Goal: Leave review/rating

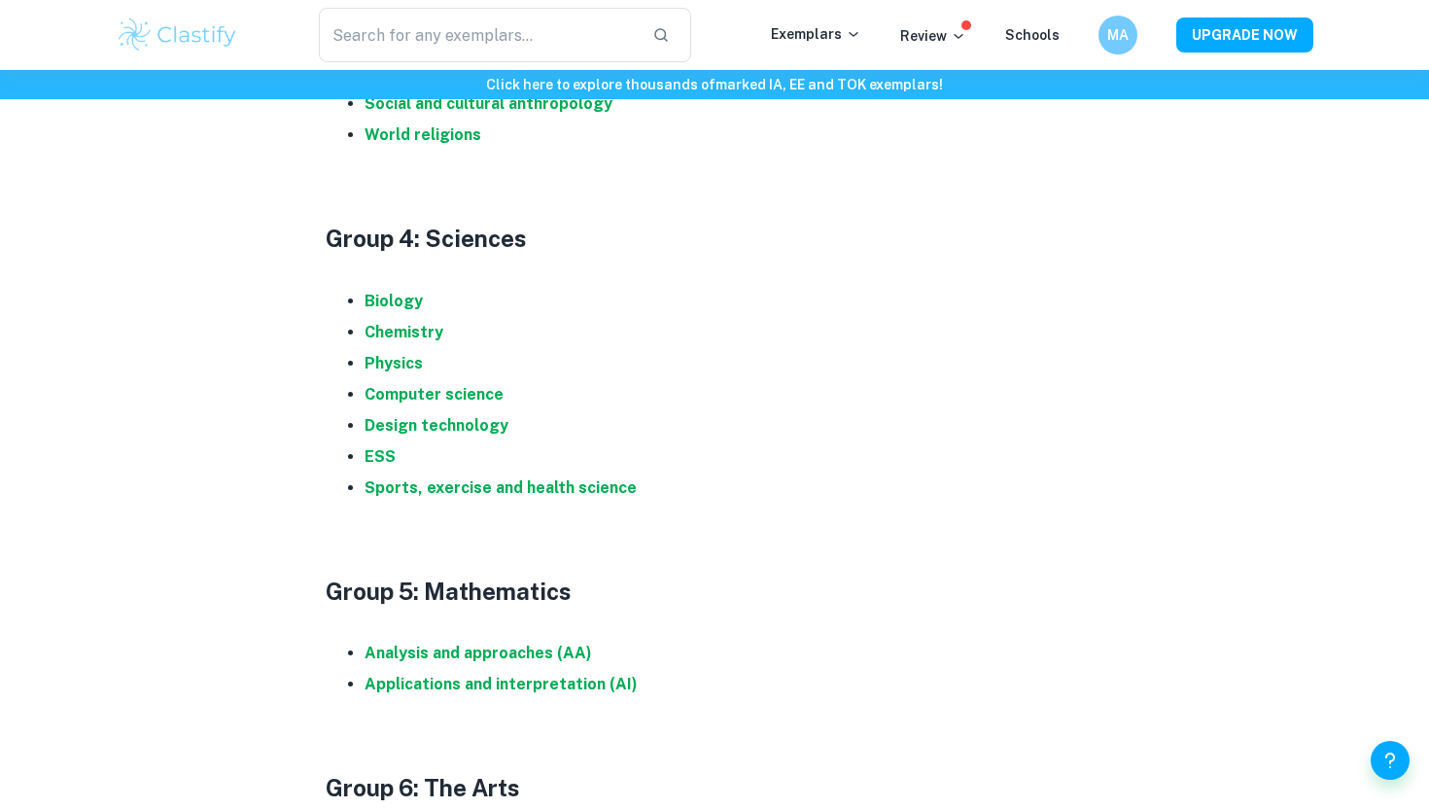
scroll to position [1898, 0]
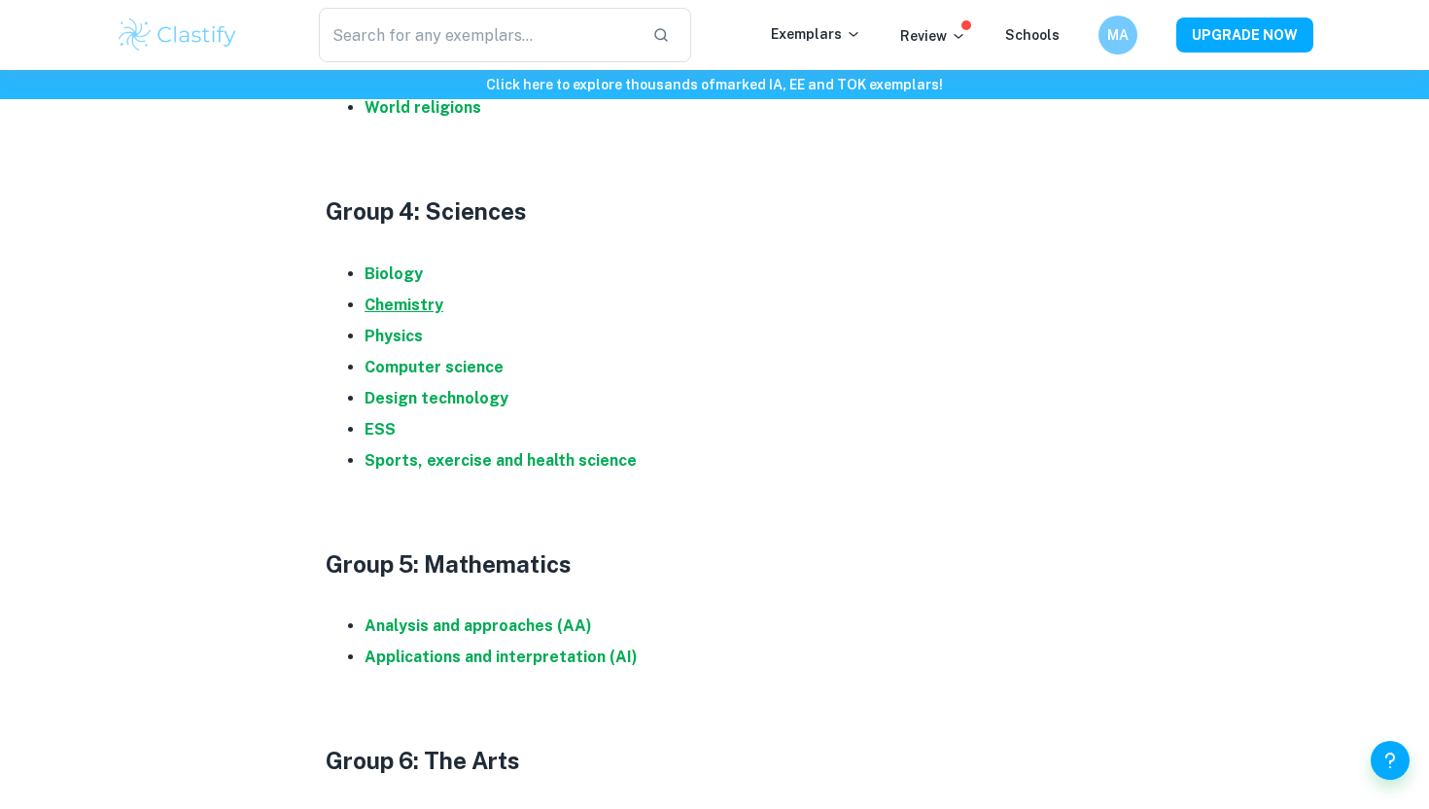
click at [426, 302] on strong "Chemistry" at bounding box center [404, 305] width 79 height 18
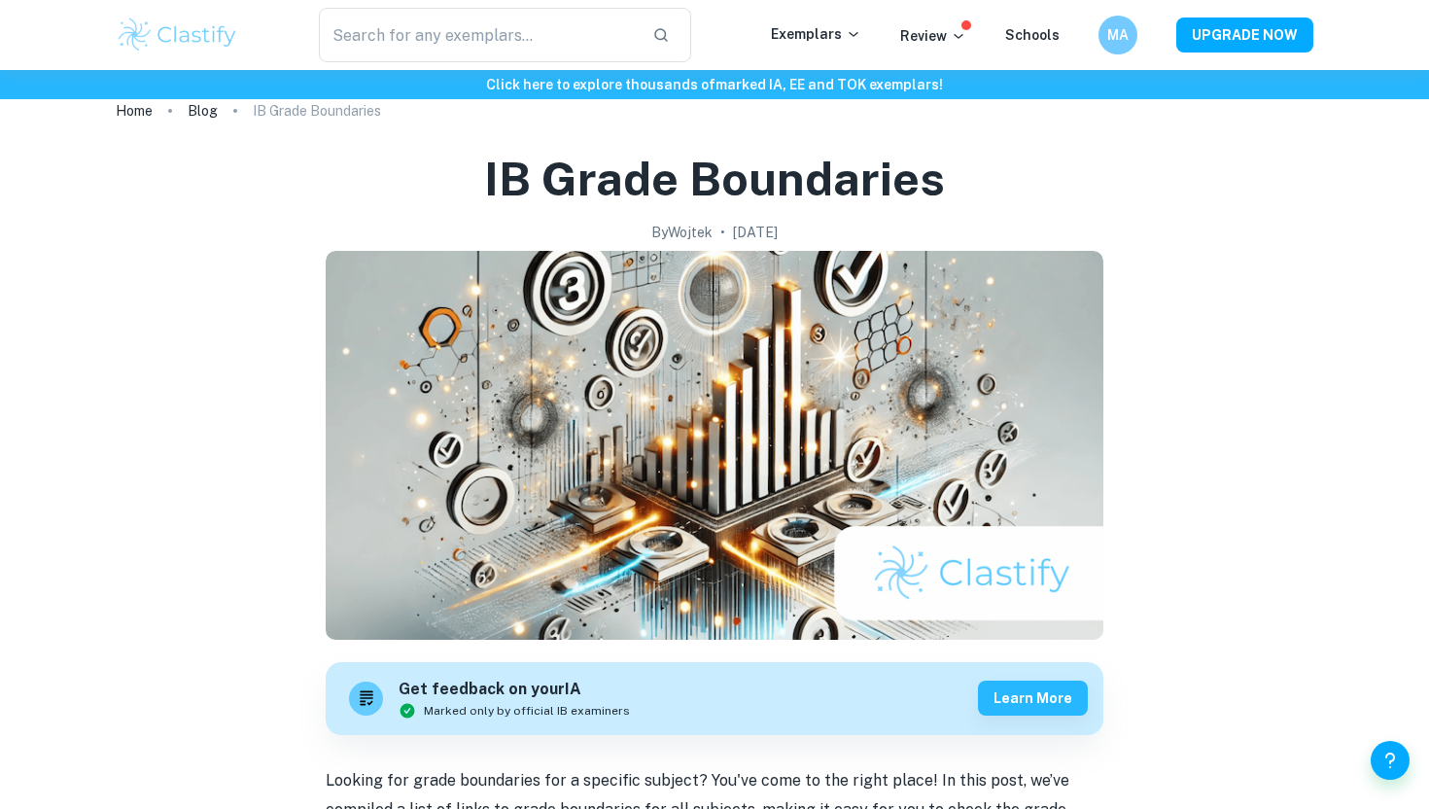
scroll to position [0, 0]
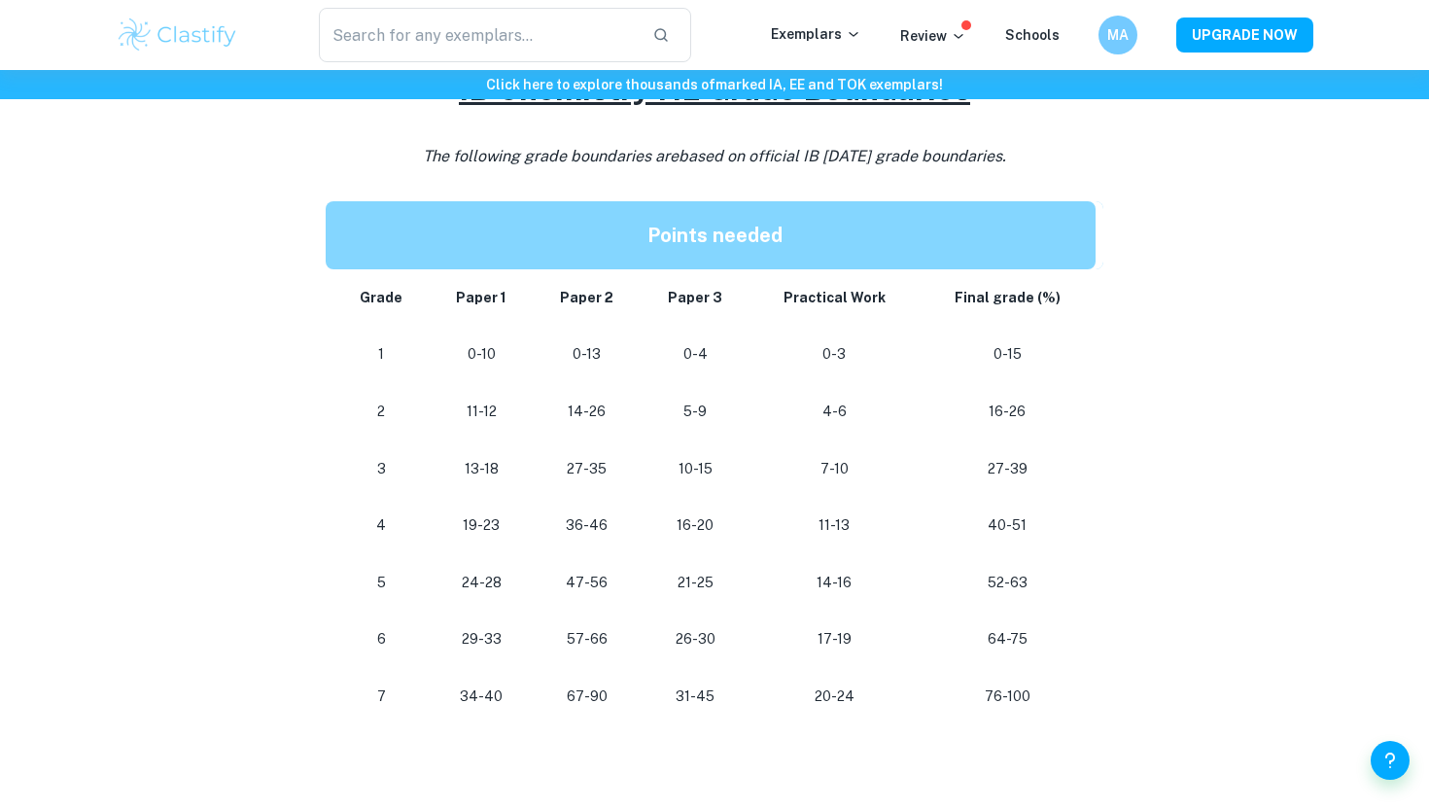
scroll to position [930, 0]
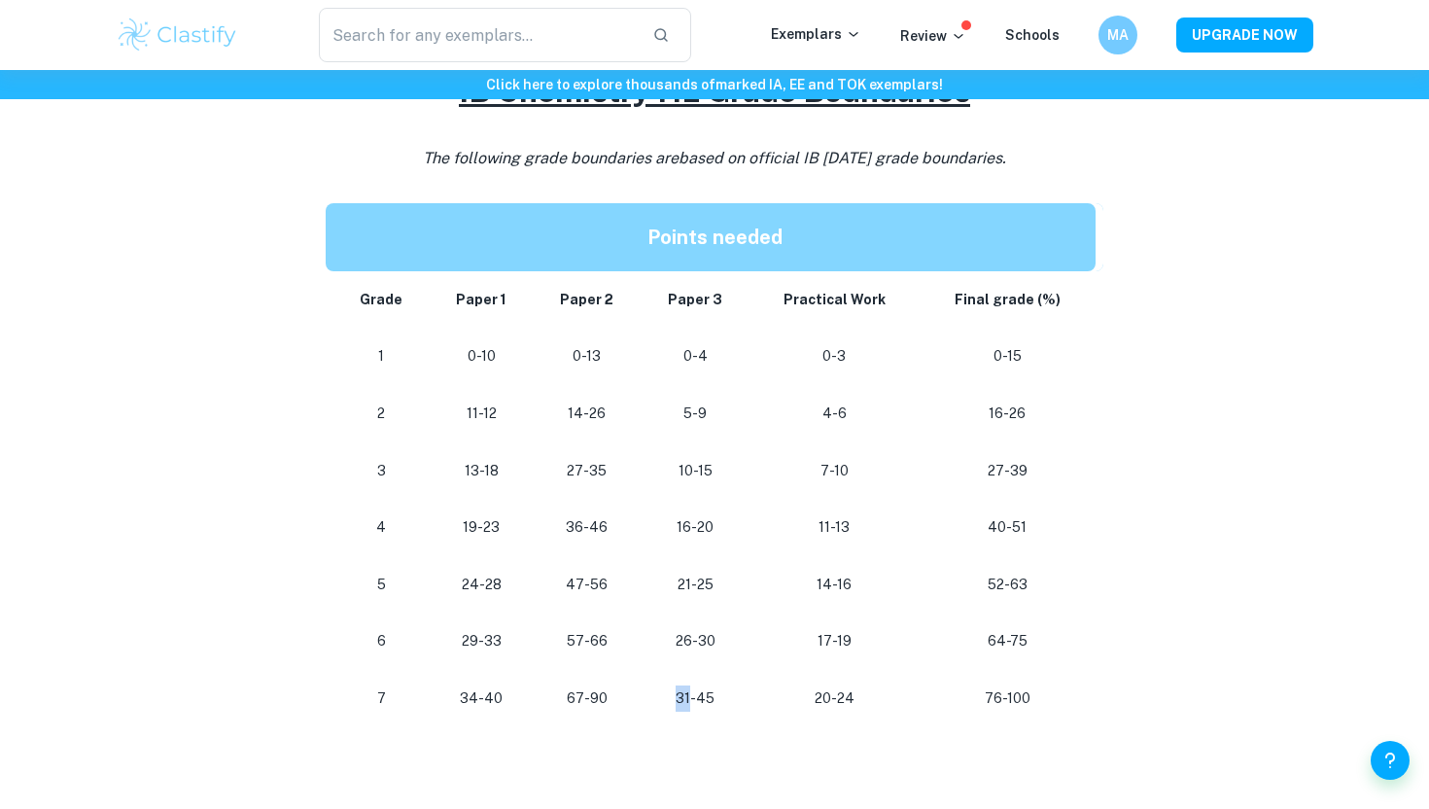
drag, startPoint x: 696, startPoint y: 700, endPoint x: 674, endPoint y: 699, distance: 22.4
click at [674, 699] on p "31-45" at bounding box center [695, 698] width 78 height 26
click at [591, 697] on p "67-90" at bounding box center [587, 698] width 77 height 26
drag, startPoint x: 586, startPoint y: 697, endPoint x: 569, endPoint y: 697, distance: 17.5
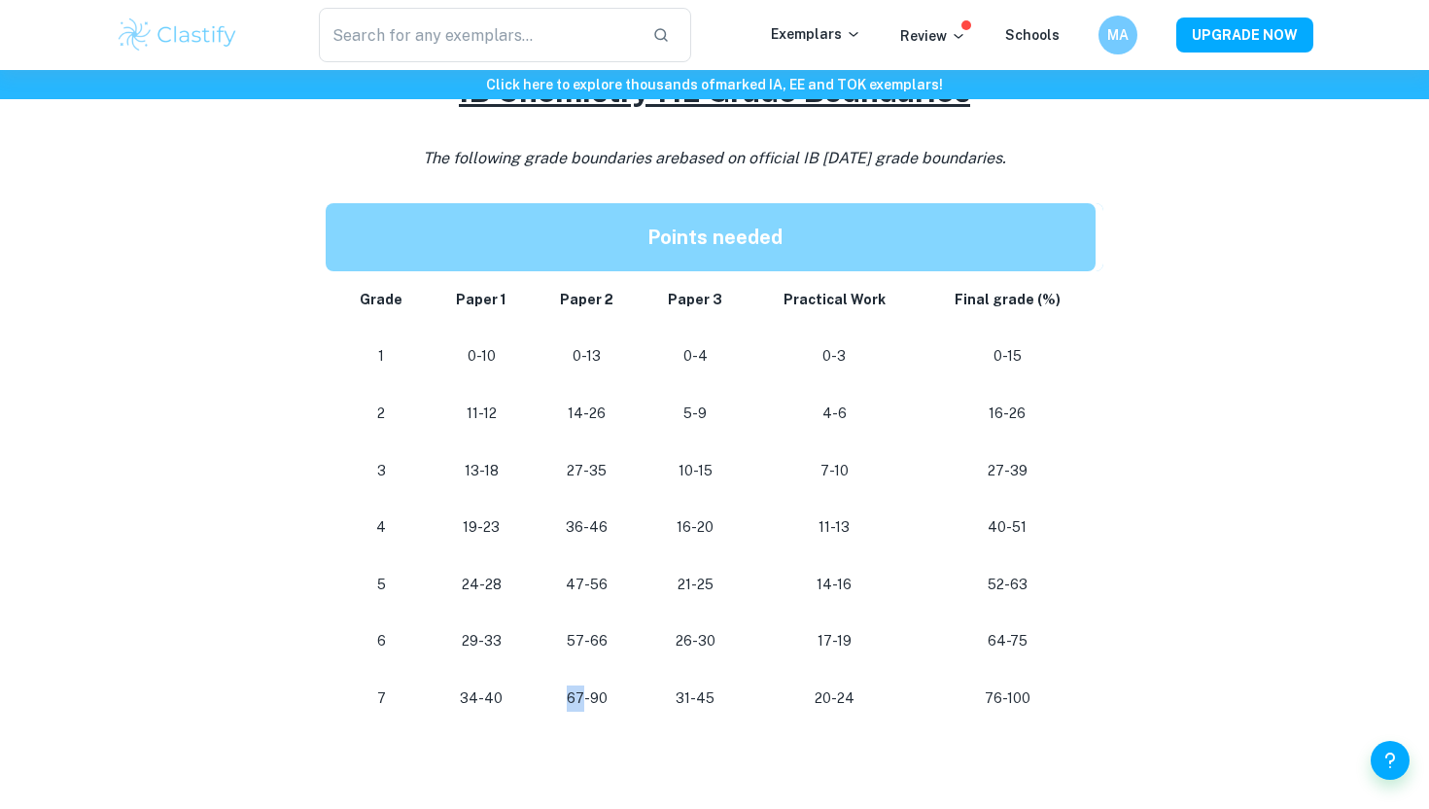
click at [569, 697] on p "67-90" at bounding box center [587, 698] width 77 height 26
drag, startPoint x: 478, startPoint y: 696, endPoint x: 446, endPoint y: 696, distance: 32.1
click at [446, 696] on p "34-40" at bounding box center [481, 698] width 73 height 26
click at [447, 696] on p "34-40" at bounding box center [481, 698] width 73 height 26
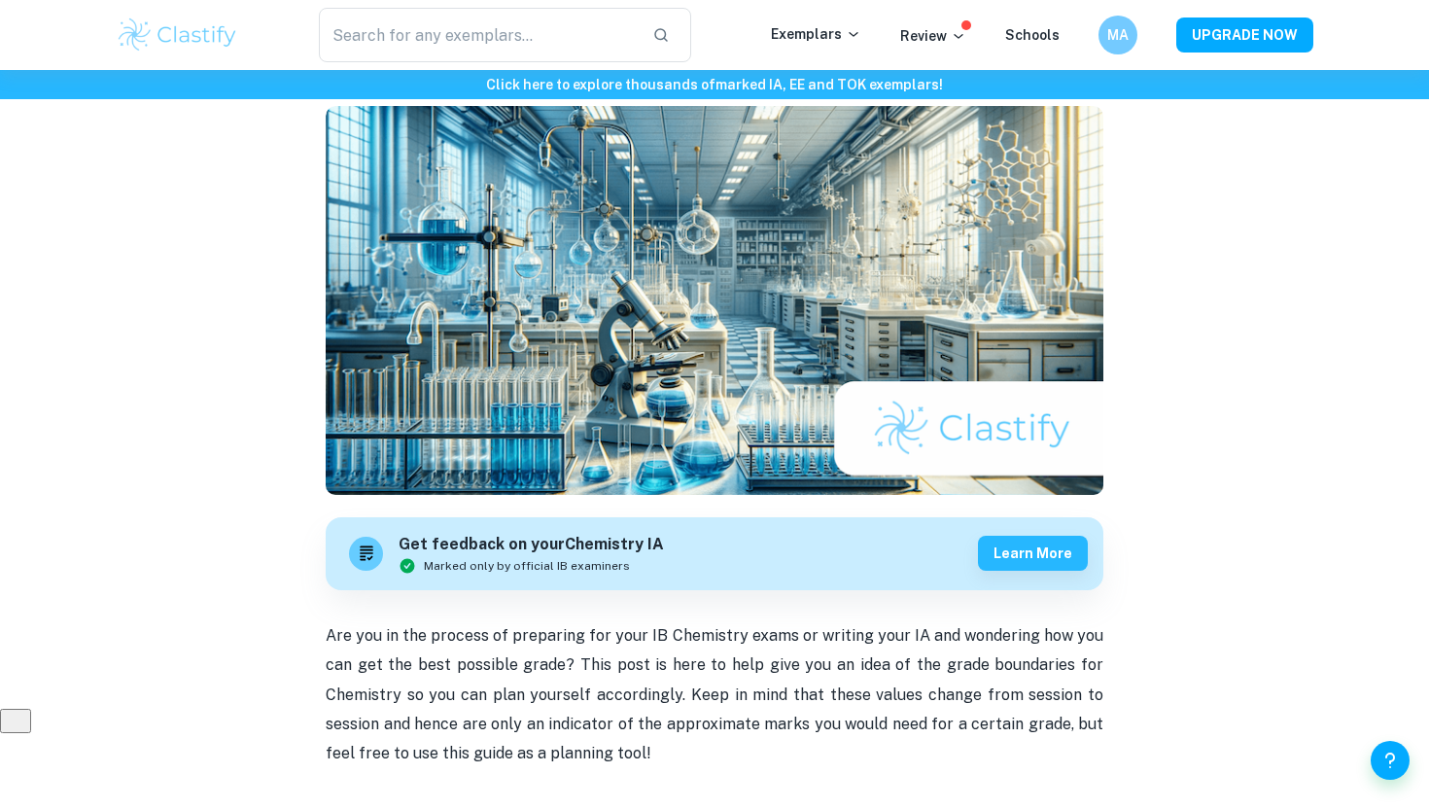
scroll to position [0, 0]
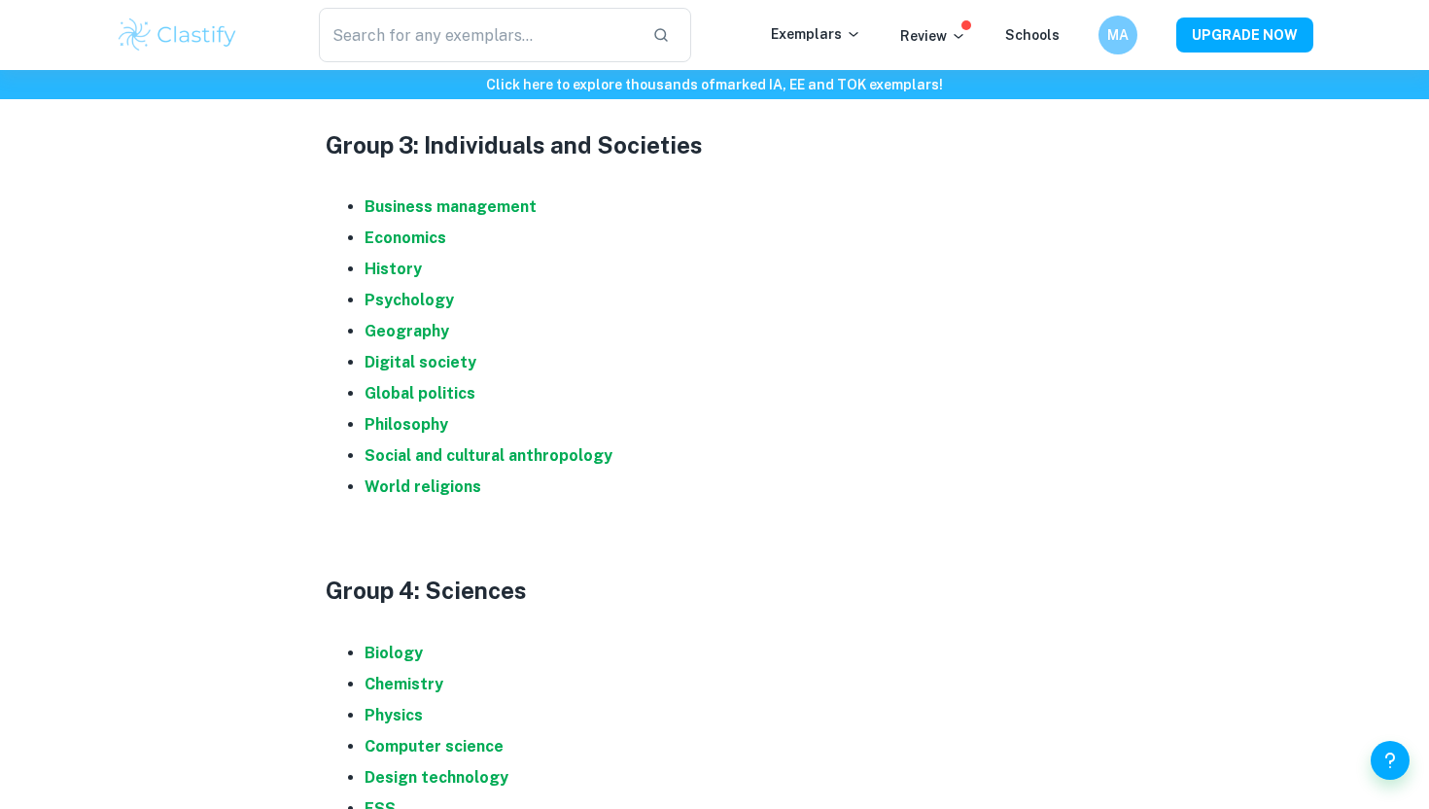
scroll to position [1703, 0]
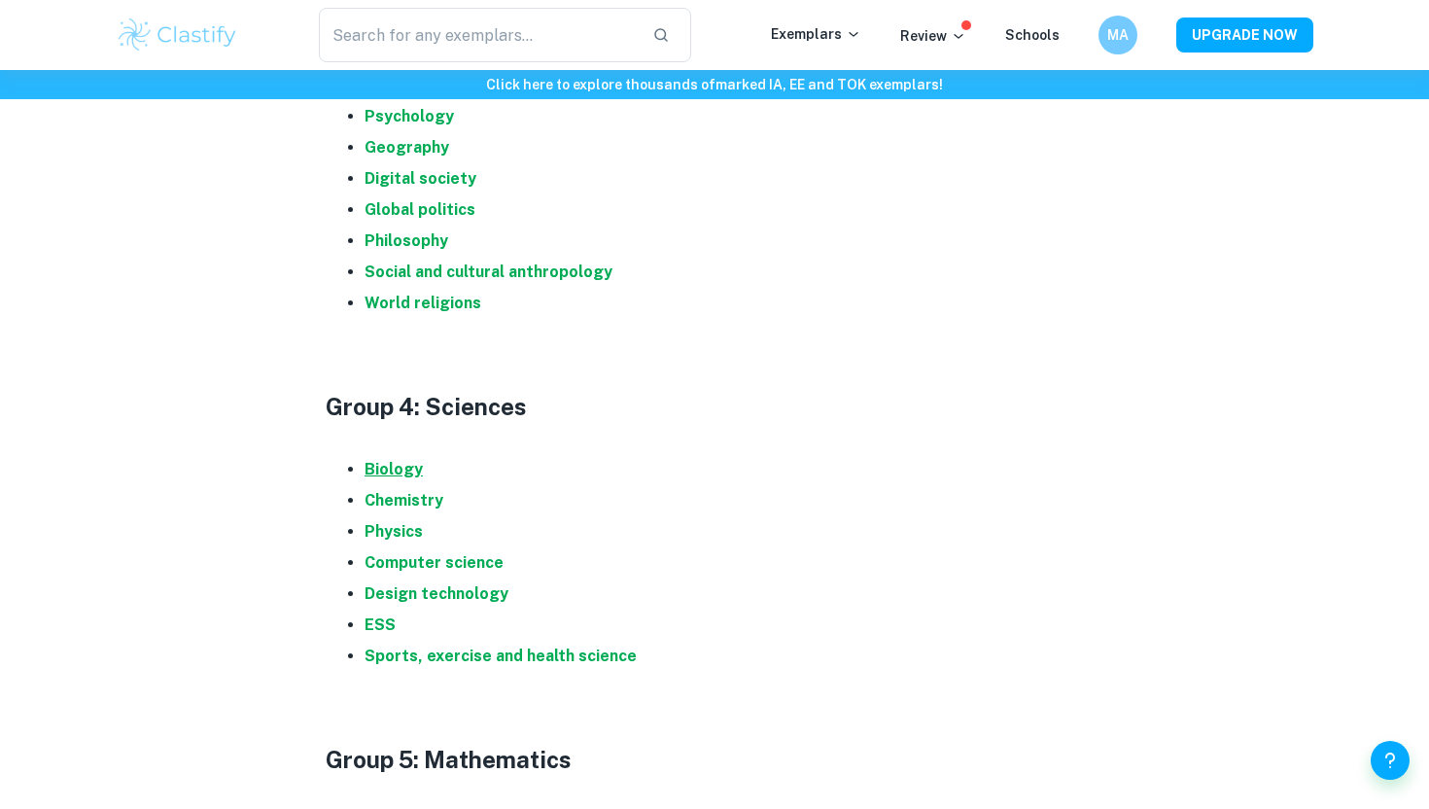
click at [402, 470] on strong "Biology" at bounding box center [394, 469] width 58 height 18
click at [381, 500] on strong "Chemistry" at bounding box center [404, 500] width 79 height 18
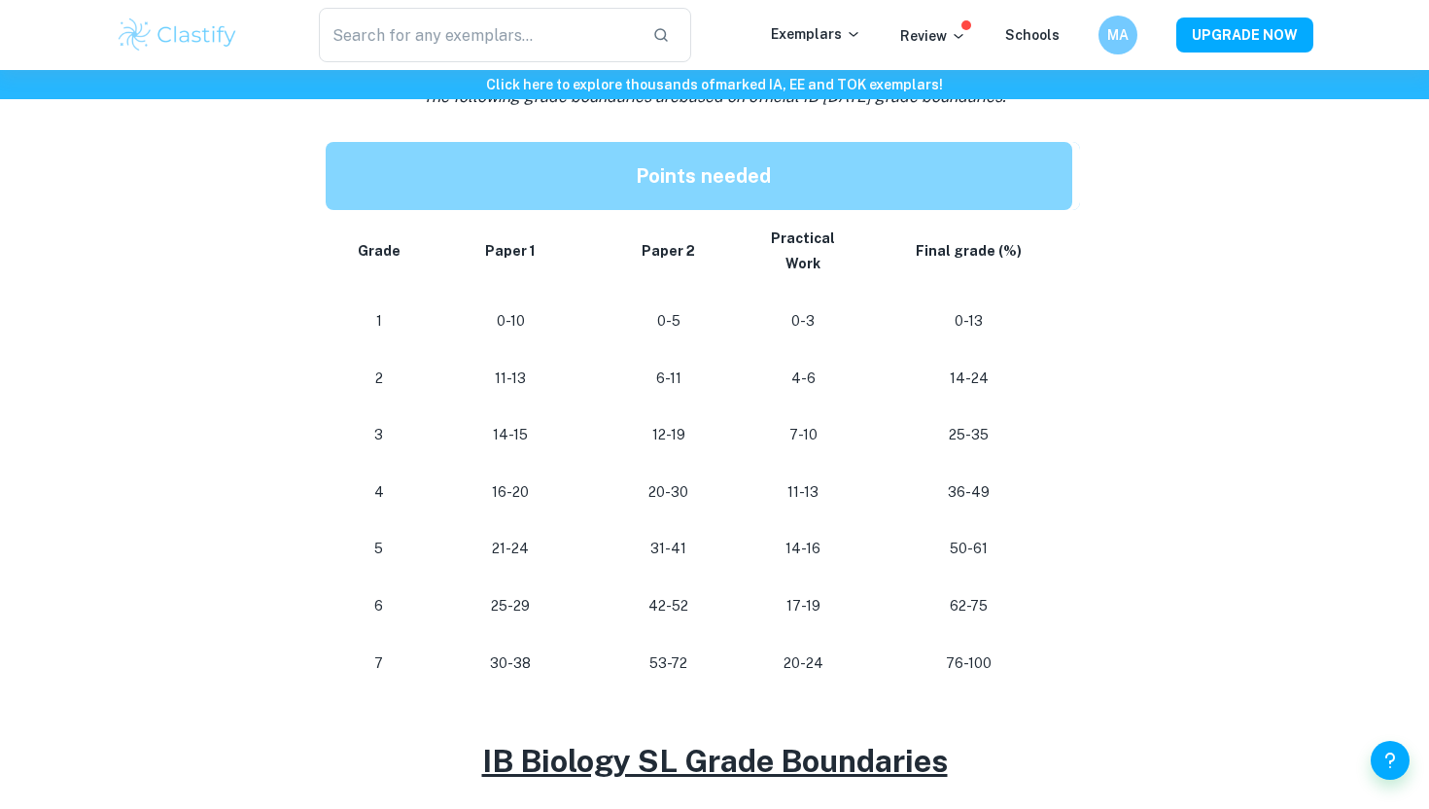
scroll to position [990, 0]
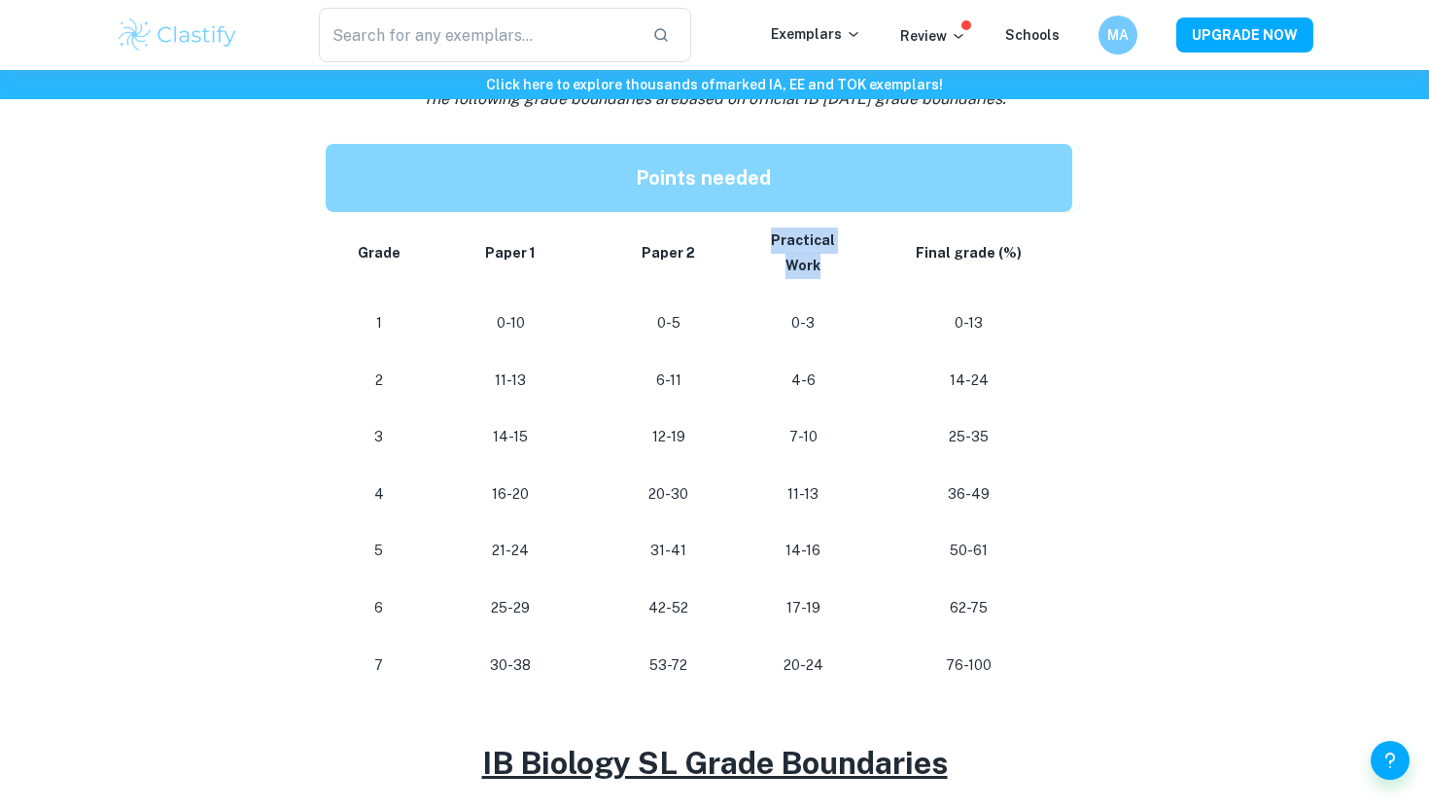
drag, startPoint x: 767, startPoint y: 239, endPoint x: 852, endPoint y: 262, distance: 87.7
click at [852, 262] on td "Practical Work" at bounding box center [803, 253] width 125 height 83
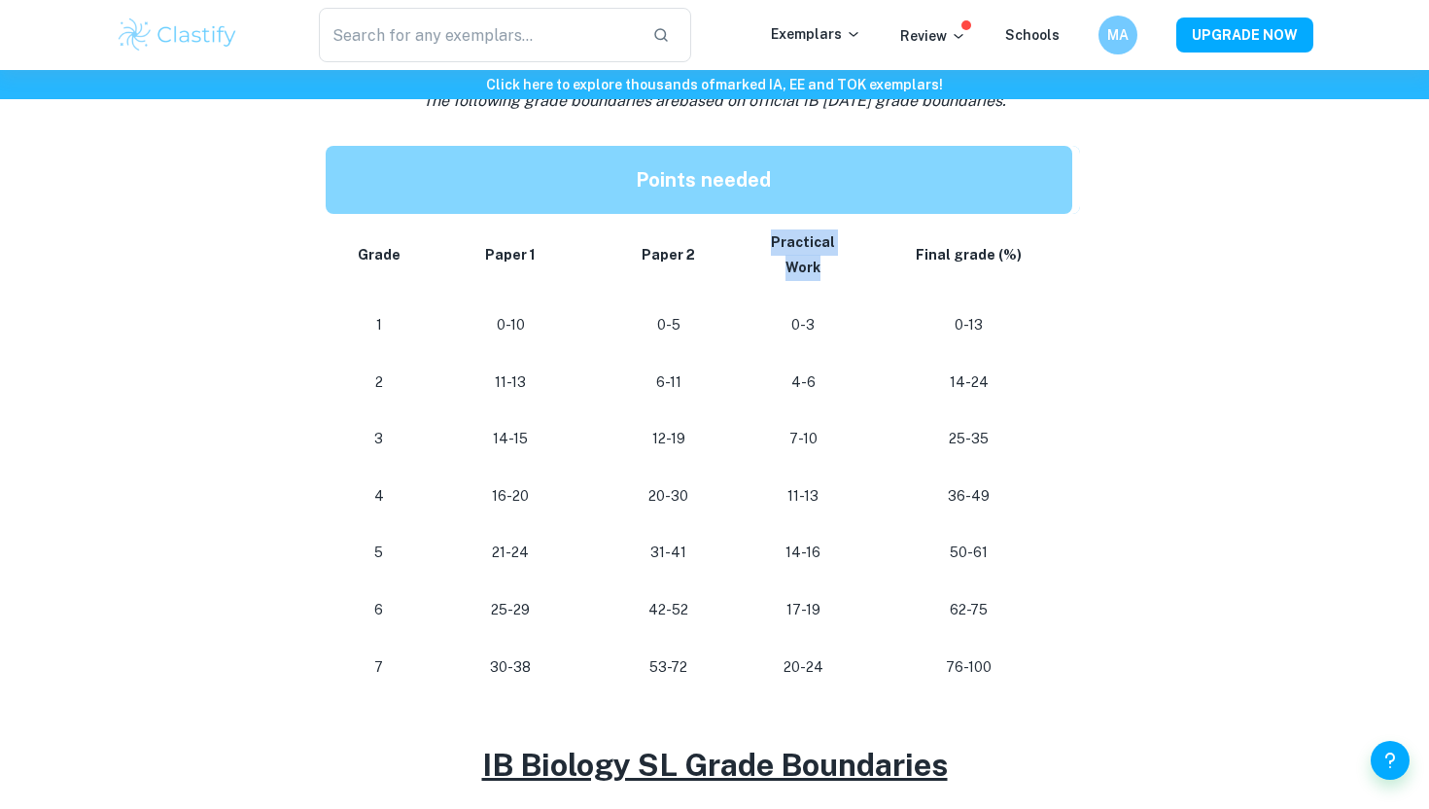
drag, startPoint x: 824, startPoint y: 266, endPoint x: 772, endPoint y: 244, distance: 57.1
click at [771, 243] on p "Practical Work" at bounding box center [803, 255] width 94 height 52
click at [772, 244] on p "Practical Work" at bounding box center [803, 255] width 94 height 52
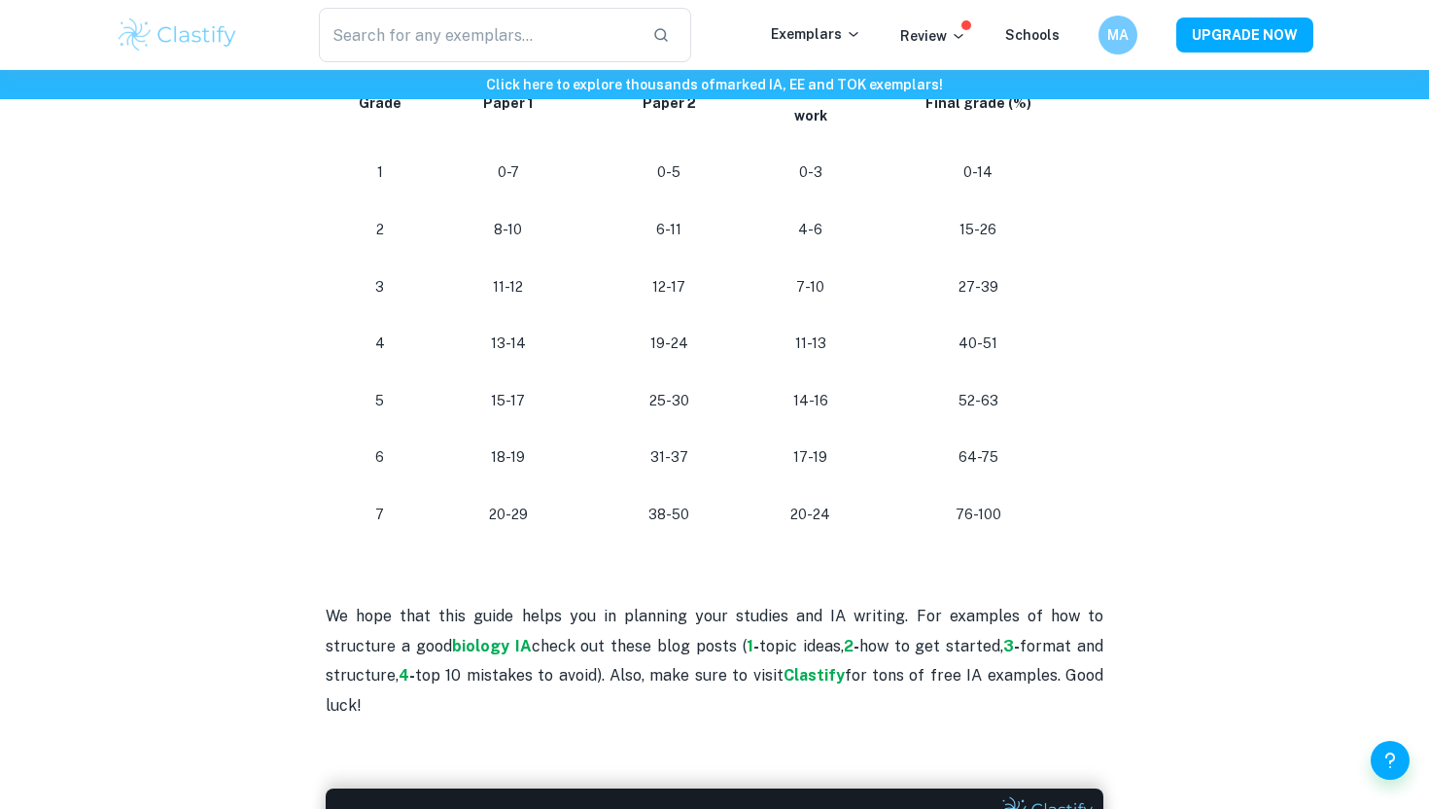
scroll to position [1301, 0]
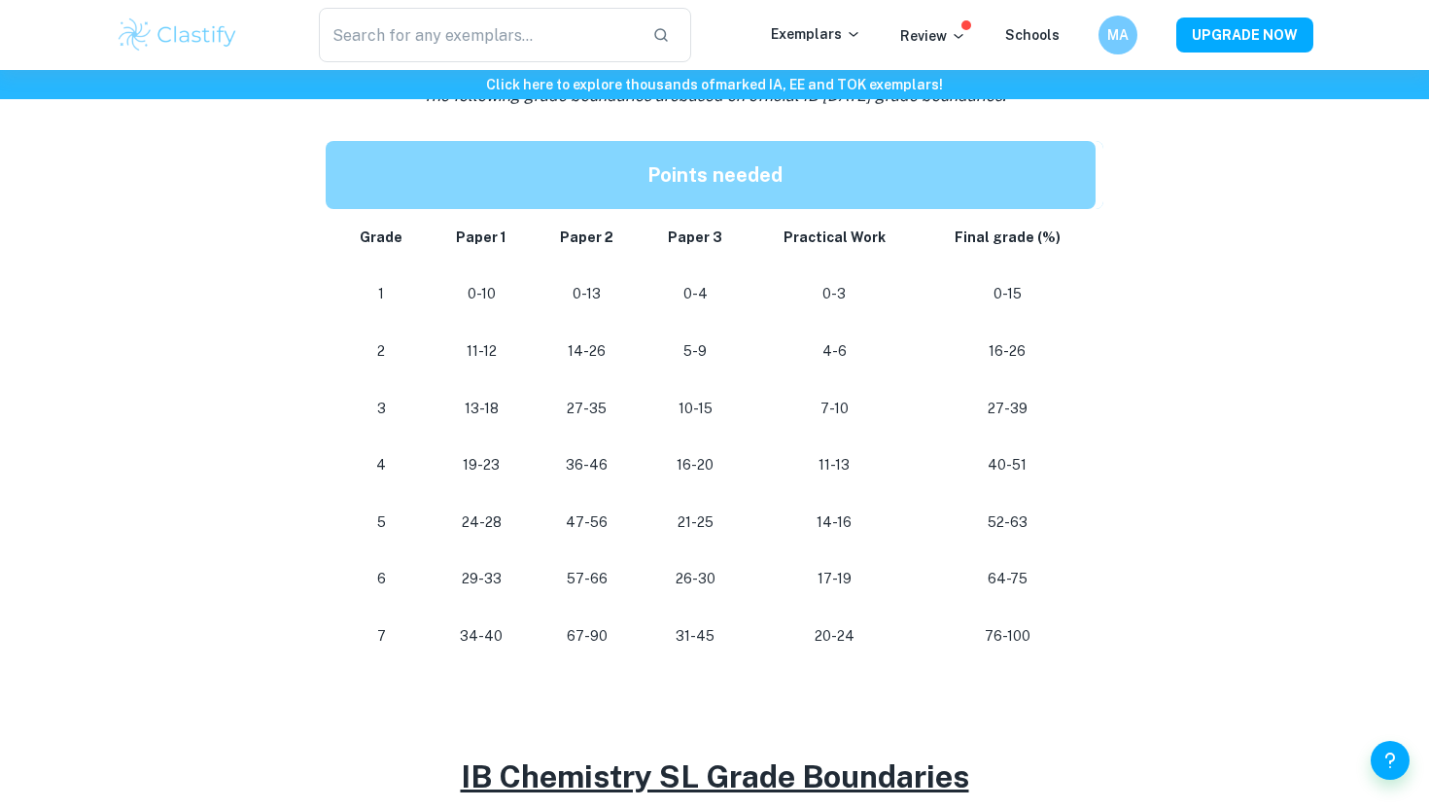
scroll to position [1038, 0]
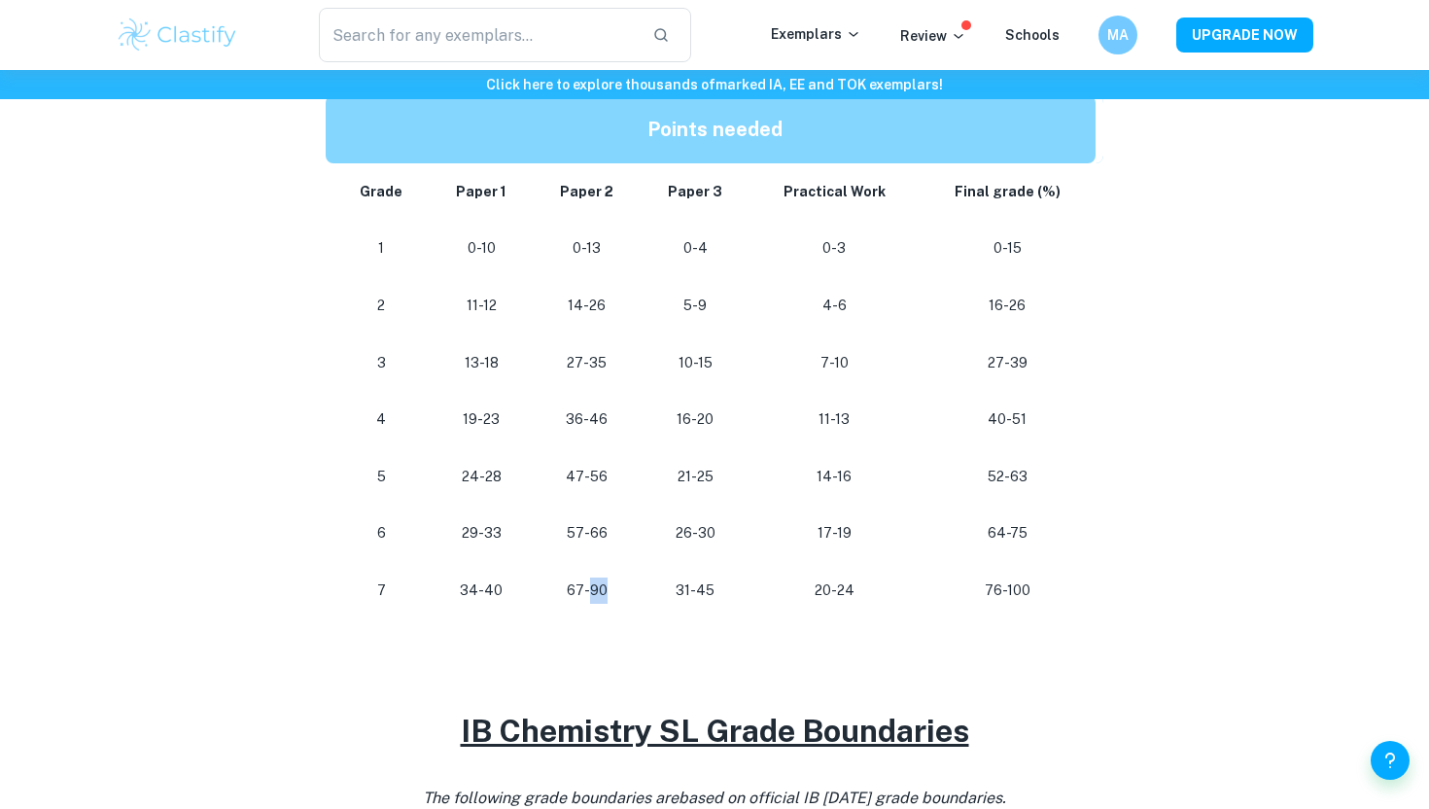
drag, startPoint x: 594, startPoint y: 592, endPoint x: 627, endPoint y: 592, distance: 33.0
click at [626, 592] on p "67-90" at bounding box center [587, 590] width 77 height 26
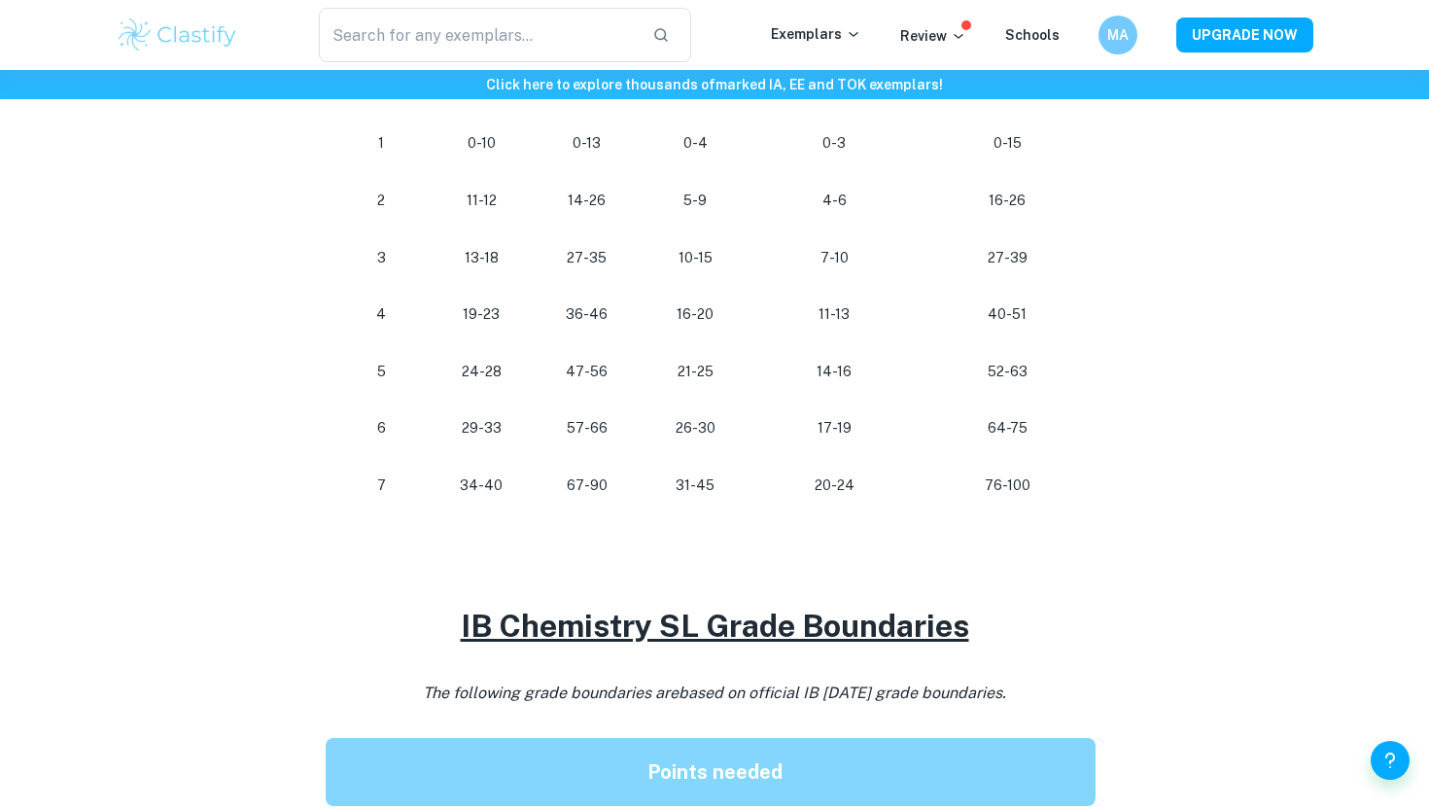
scroll to position [1141, 0]
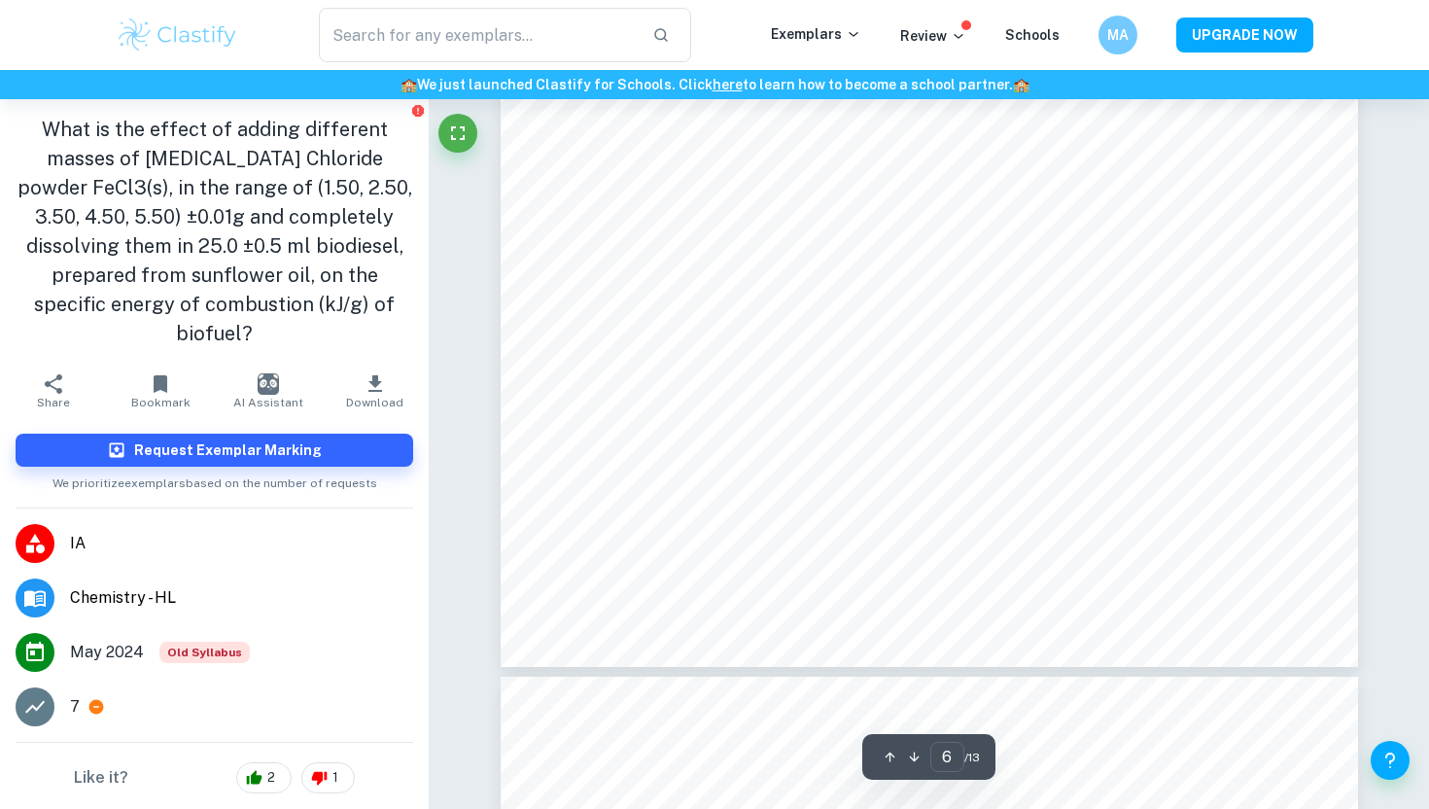
scroll to position [6165, 0]
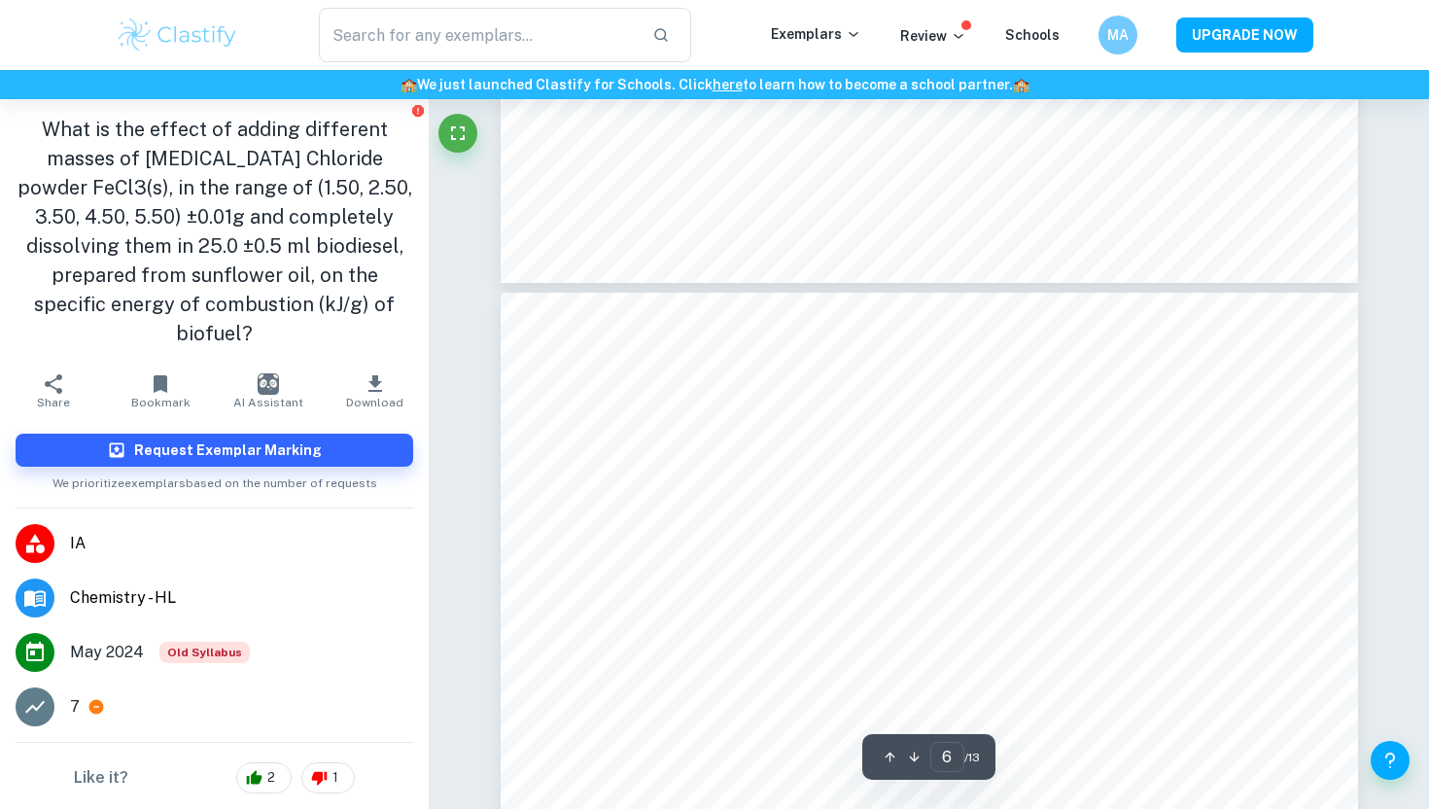
type input "5"
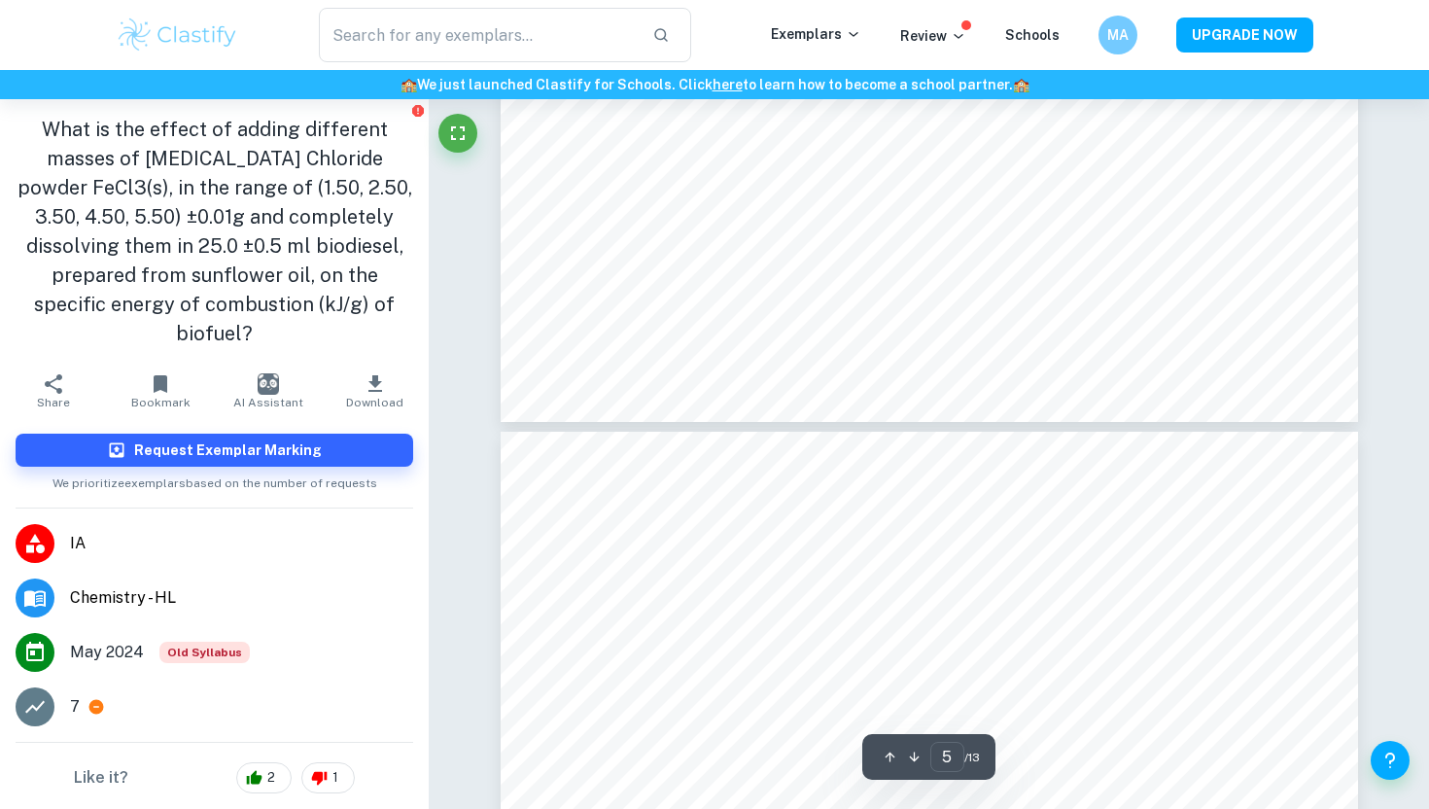
scroll to position [5286, 0]
